Goal: Navigation & Orientation: Find specific page/section

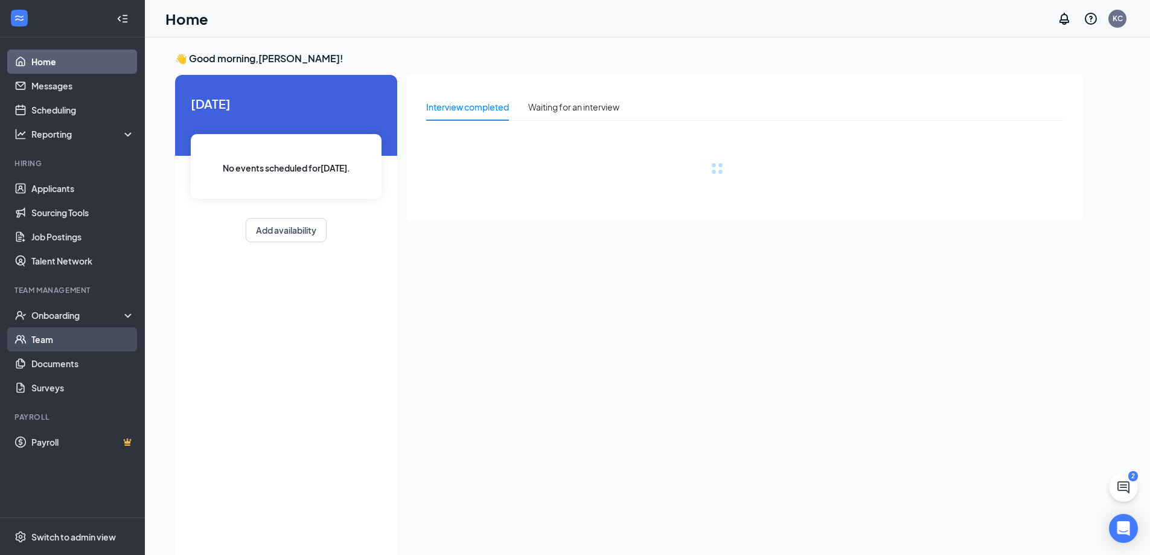
click at [95, 337] on link "Team" at bounding box center [82, 339] width 103 height 24
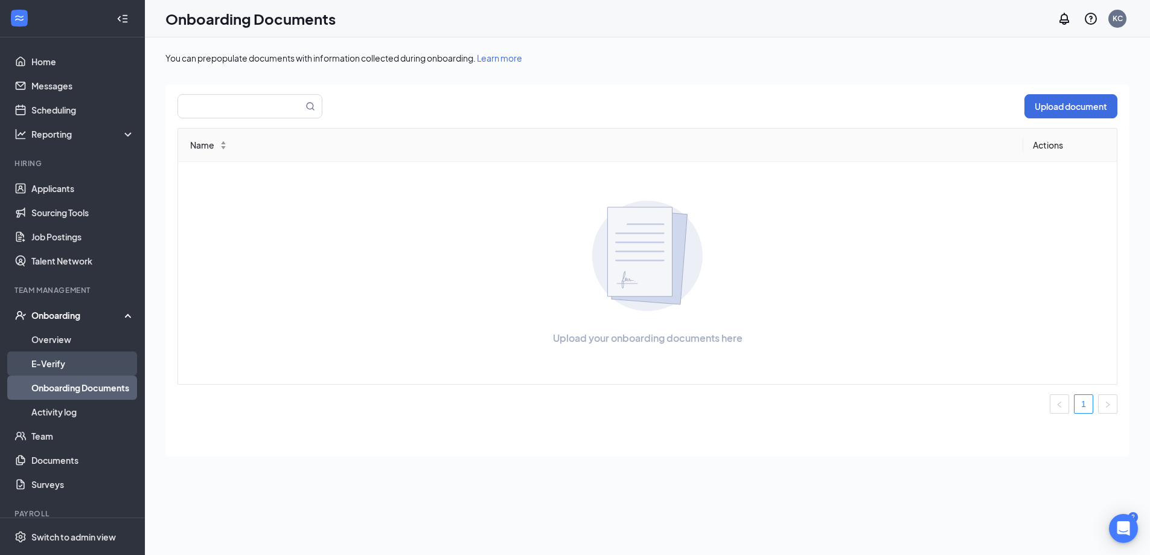
click at [85, 364] on link "E-Verify" at bounding box center [82, 363] width 103 height 24
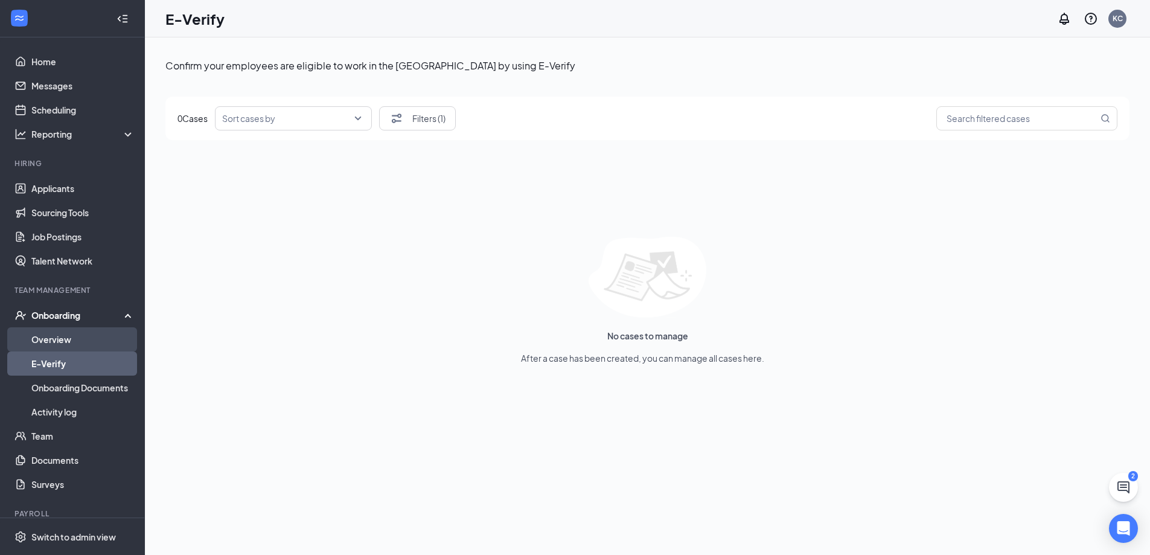
click at [99, 338] on link "Overview" at bounding box center [82, 339] width 103 height 24
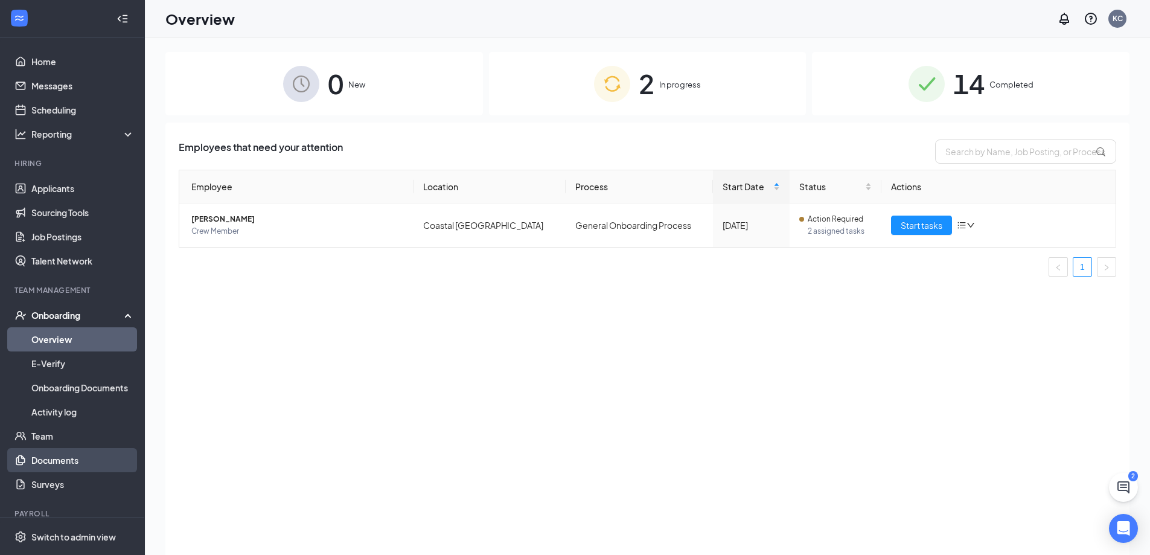
click at [76, 460] on link "Documents" at bounding box center [82, 460] width 103 height 24
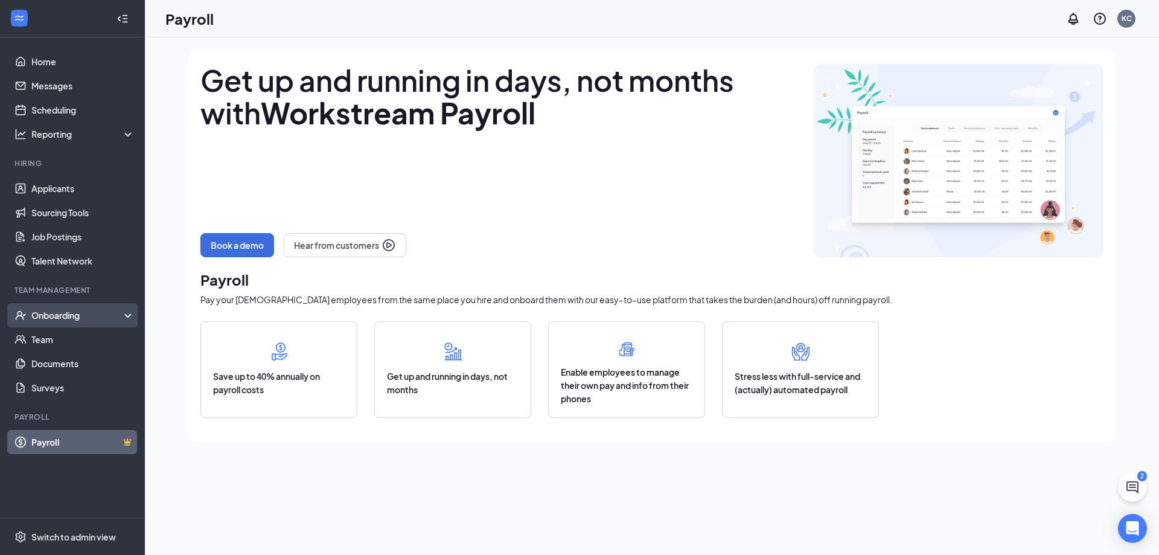
click at [94, 320] on div "Onboarding" at bounding box center [77, 315] width 93 height 12
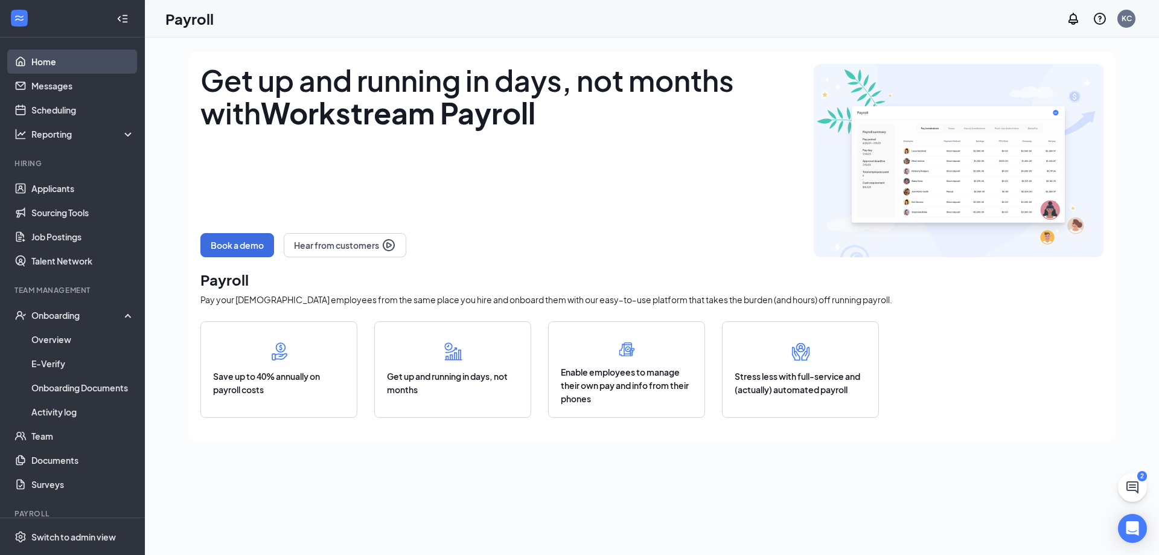
click at [72, 63] on link "Home" at bounding box center [82, 61] width 103 height 24
